Goal: Information Seeking & Learning: Check status

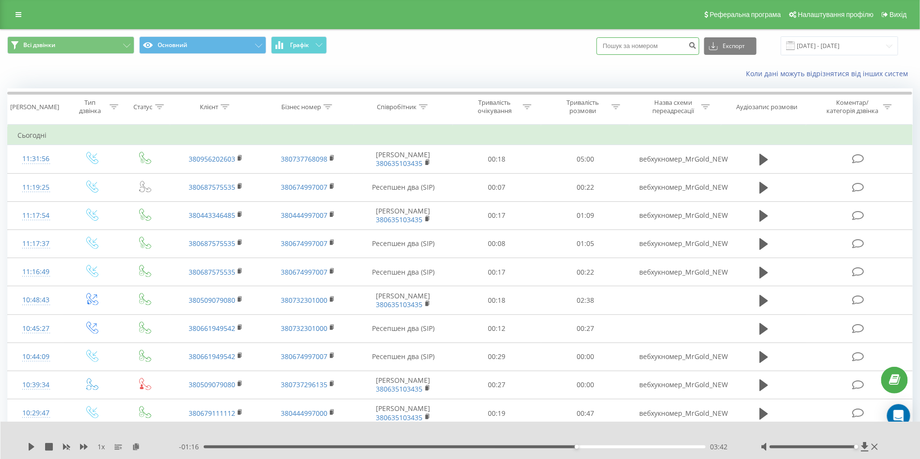
click at [649, 54] on input at bounding box center [648, 45] width 103 height 17
paste input "0664654710"
type input "0664654710"
click at [697, 47] on icon "submit" at bounding box center [693, 44] width 8 height 6
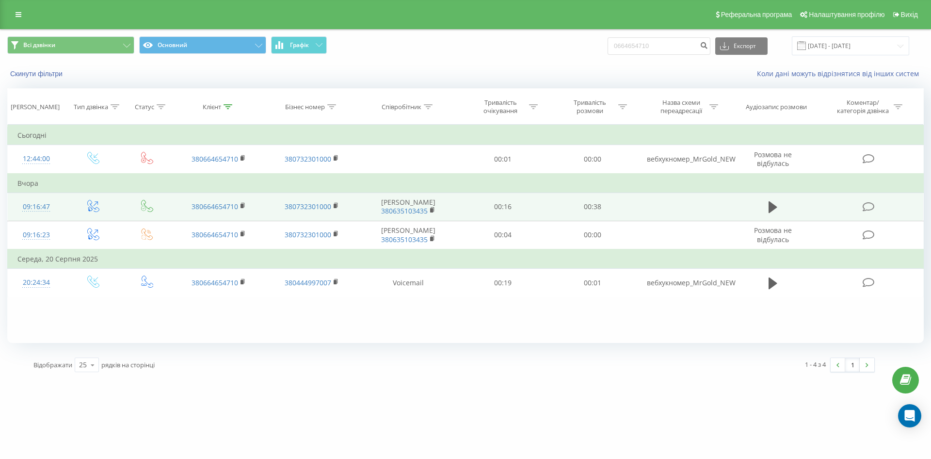
click at [763, 209] on td at bounding box center [773, 207] width 86 height 28
click at [774, 206] on icon at bounding box center [773, 207] width 9 height 14
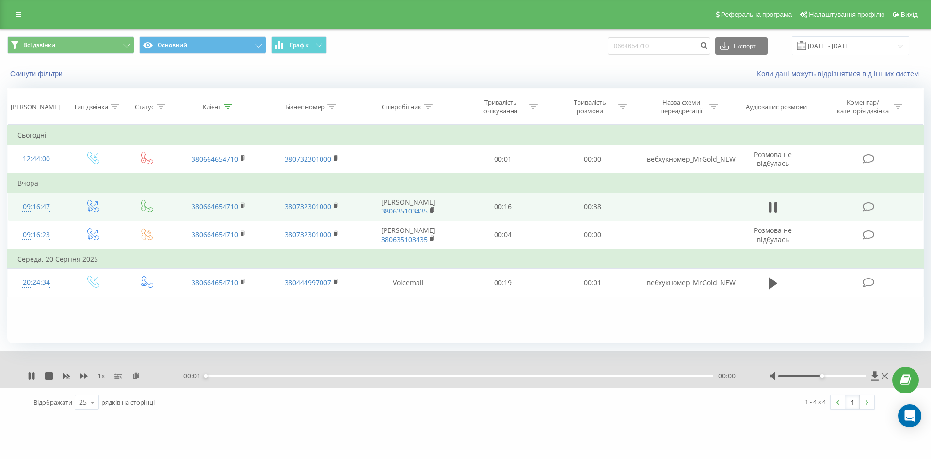
click at [357, 377] on div "- 00:01 00:00 00:00" at bounding box center [463, 376] width 565 height 10
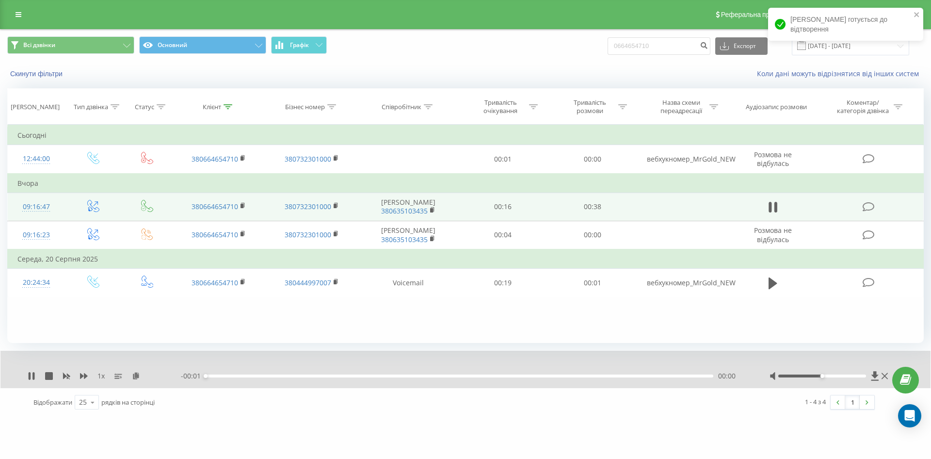
click at [360, 376] on div "00:00" at bounding box center [460, 375] width 508 height 3
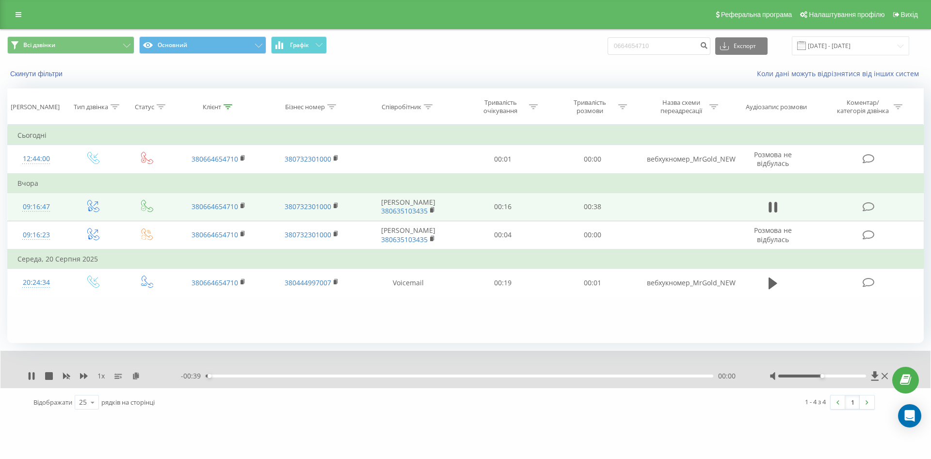
click at [487, 376] on div "00:00" at bounding box center [460, 375] width 508 height 3
drag, startPoint x: 561, startPoint y: 415, endPoint x: 477, endPoint y: 395, distance: 86.4
click at [561, 415] on div "1 - 4 з 4 1" at bounding box center [668, 402] width 428 height 28
click at [230, 375] on div "00:00" at bounding box center [460, 375] width 508 height 3
click at [255, 375] on div "00:03" at bounding box center [460, 375] width 508 height 3
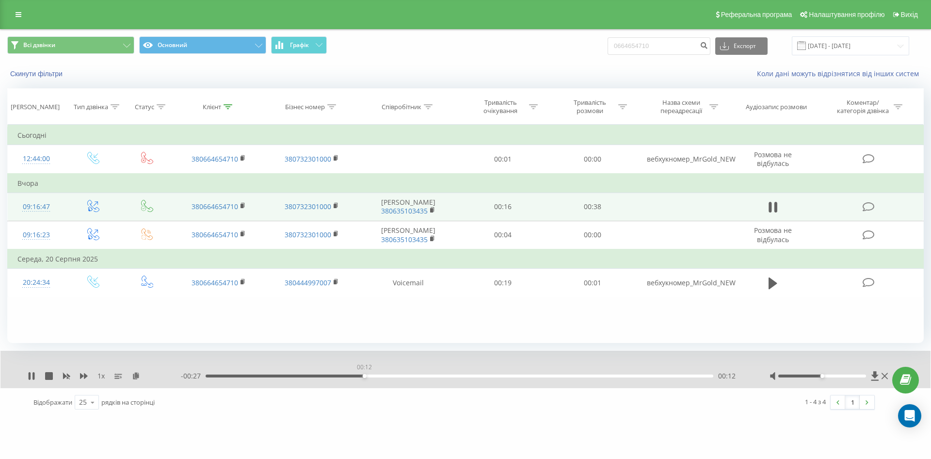
click at [364, 375] on div "00:12" at bounding box center [460, 375] width 508 height 3
click at [425, 376] on div "00:16" at bounding box center [460, 375] width 508 height 3
click at [30, 376] on icon at bounding box center [30, 376] width 2 height 8
